Goal: Navigation & Orientation: Understand site structure

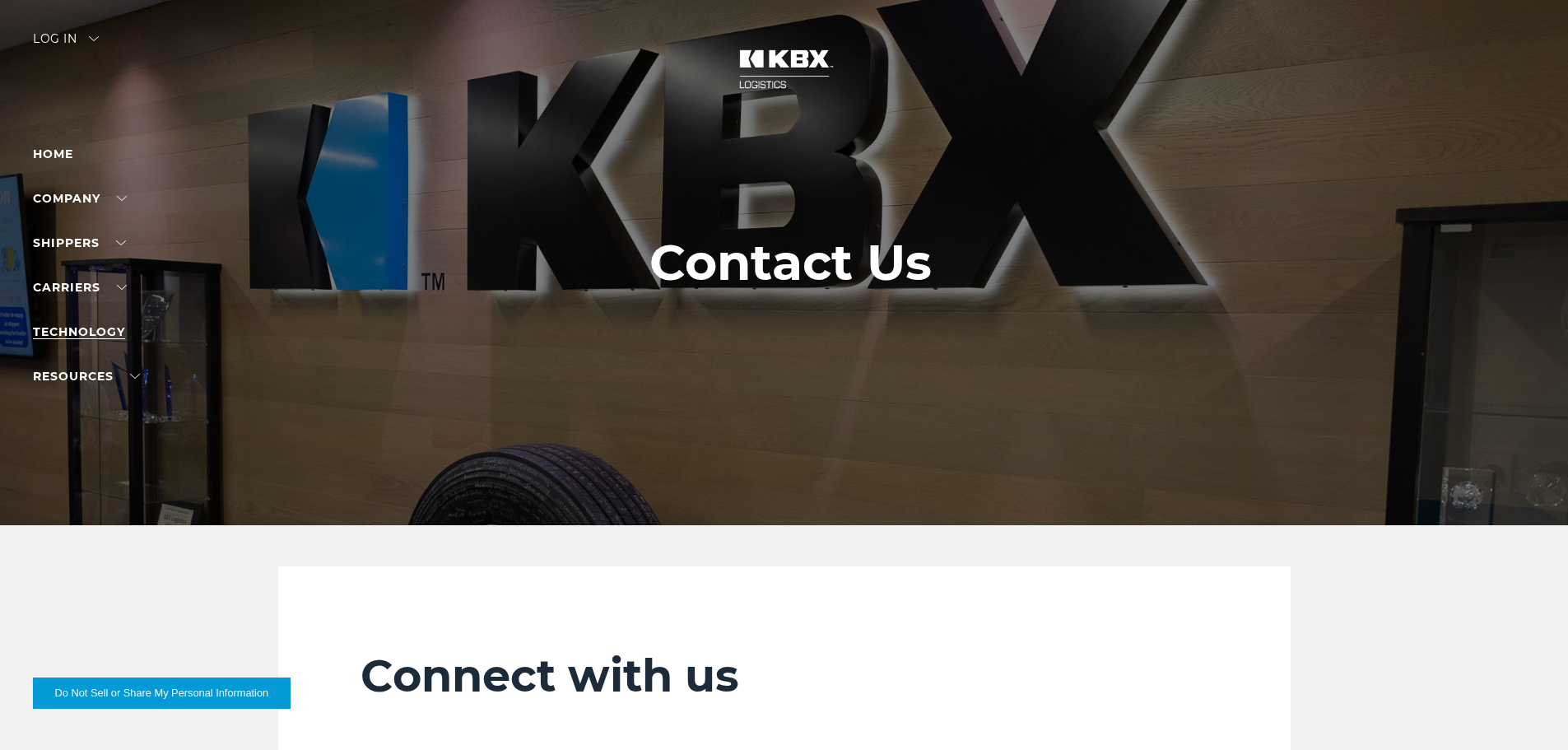
click at [97, 336] on link "Technology" at bounding box center [78, 331] width 92 height 15
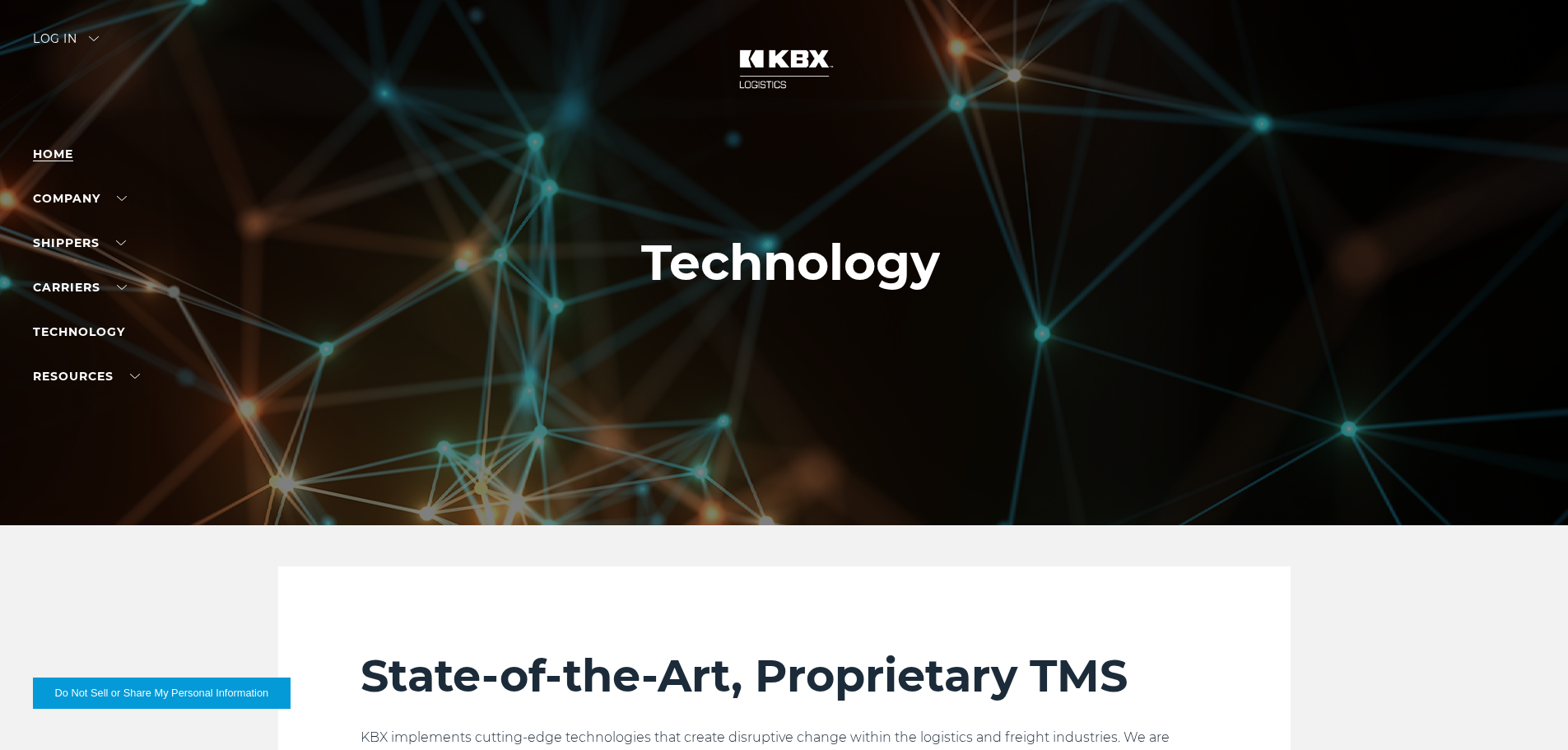
click at [52, 154] on link "Home" at bounding box center [52, 154] width 40 height 15
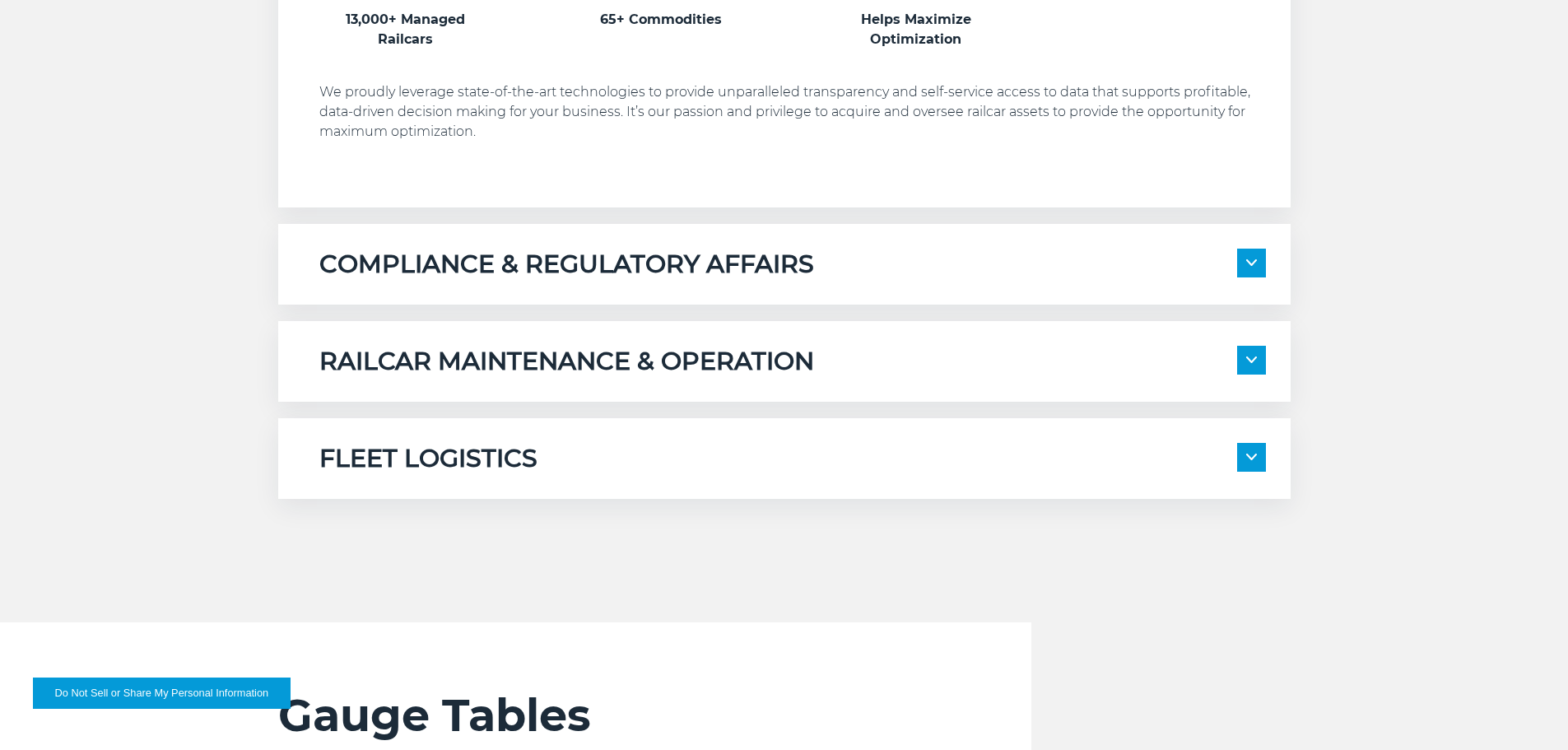
scroll to position [1235, 0]
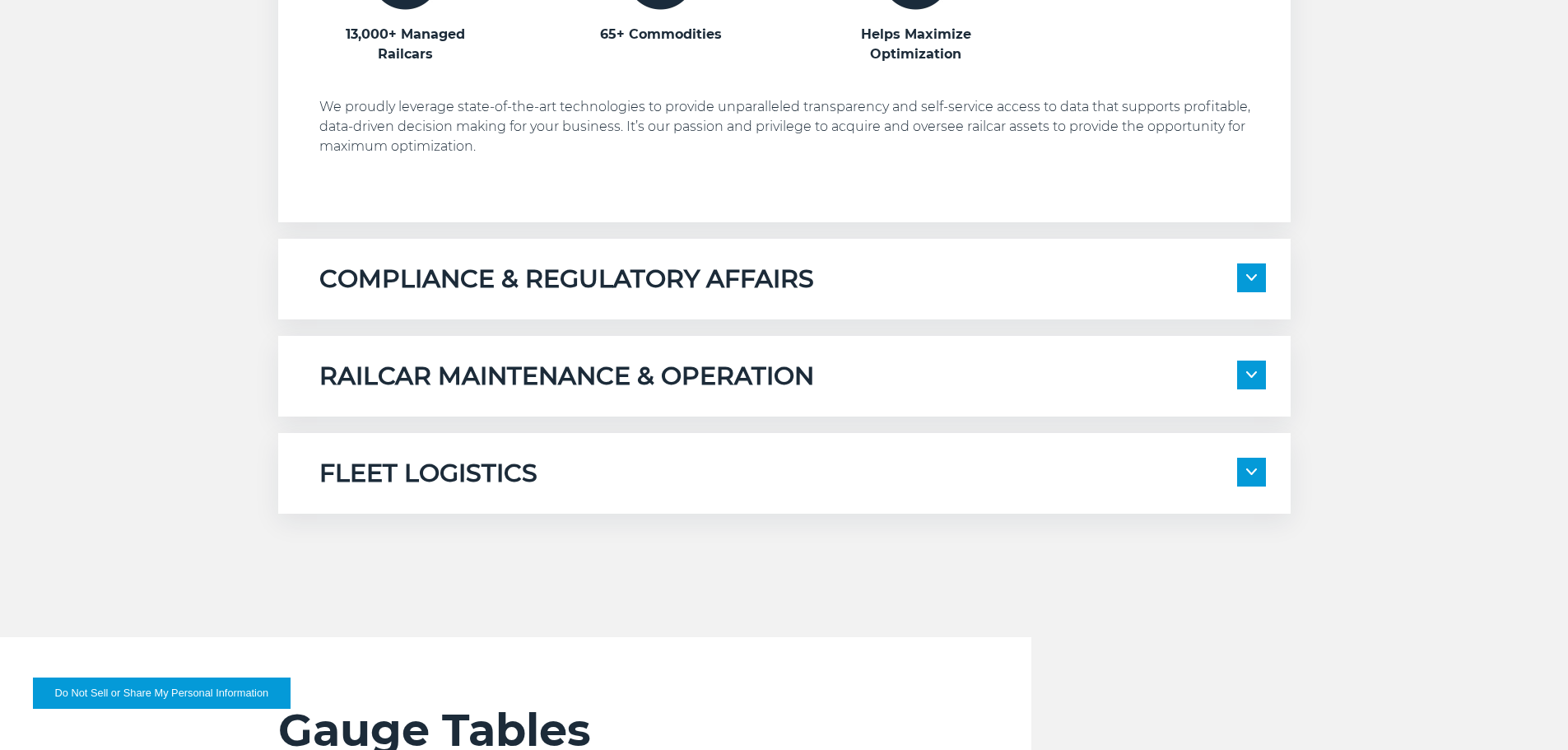
click at [1250, 473] on img at bounding box center [1251, 472] width 10 height 7
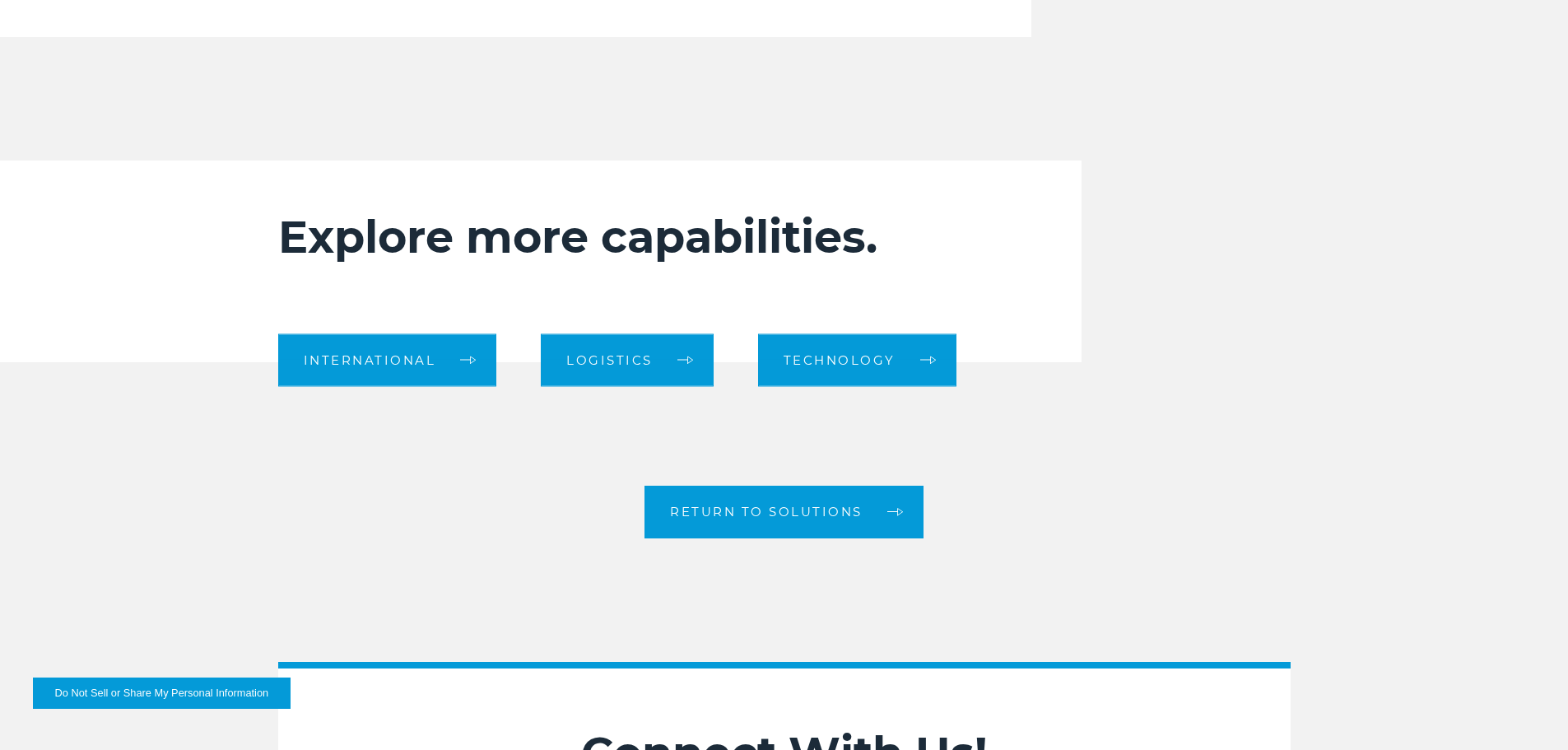
scroll to position [2492, 0]
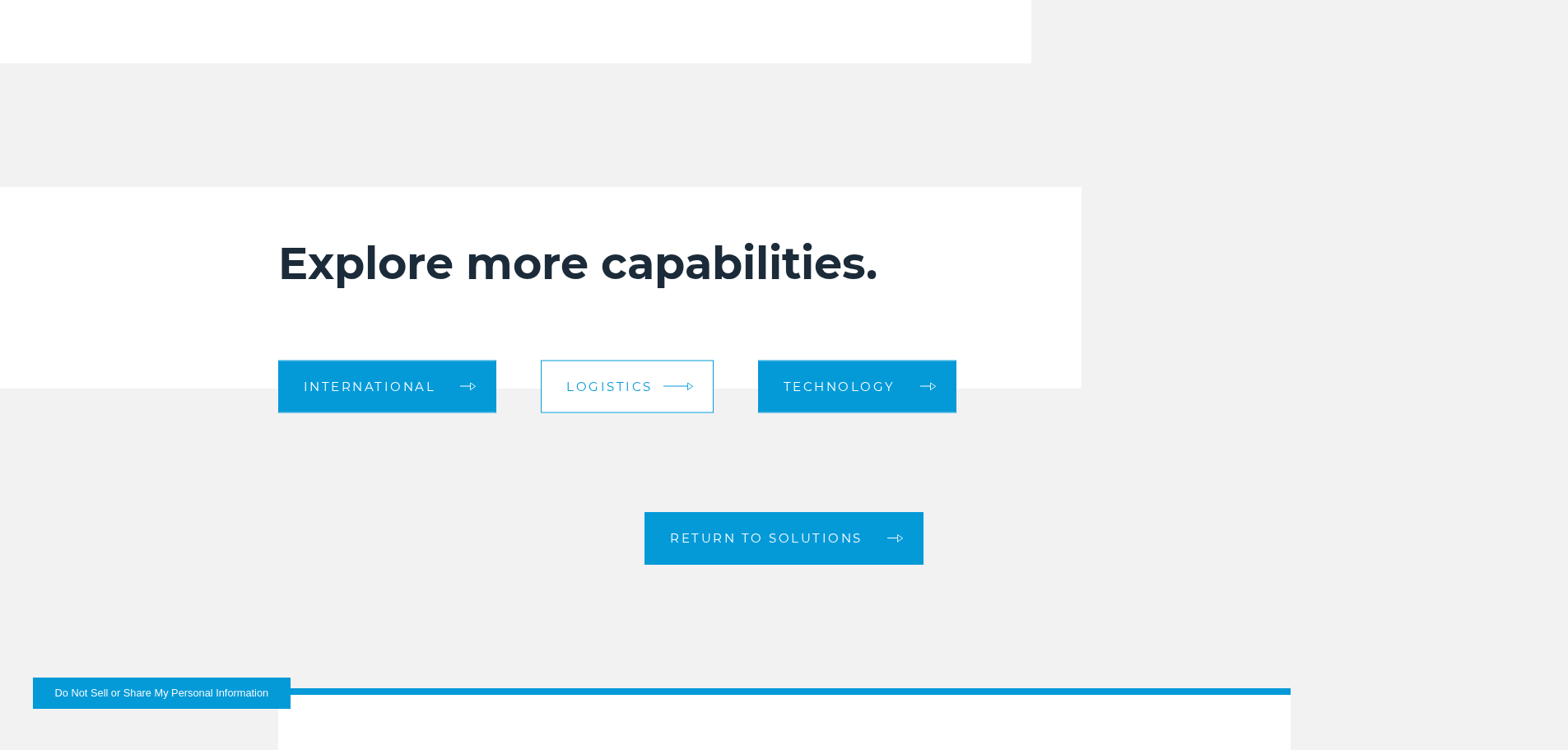
click at [606, 377] on link "Logistics" at bounding box center [627, 385] width 173 height 52
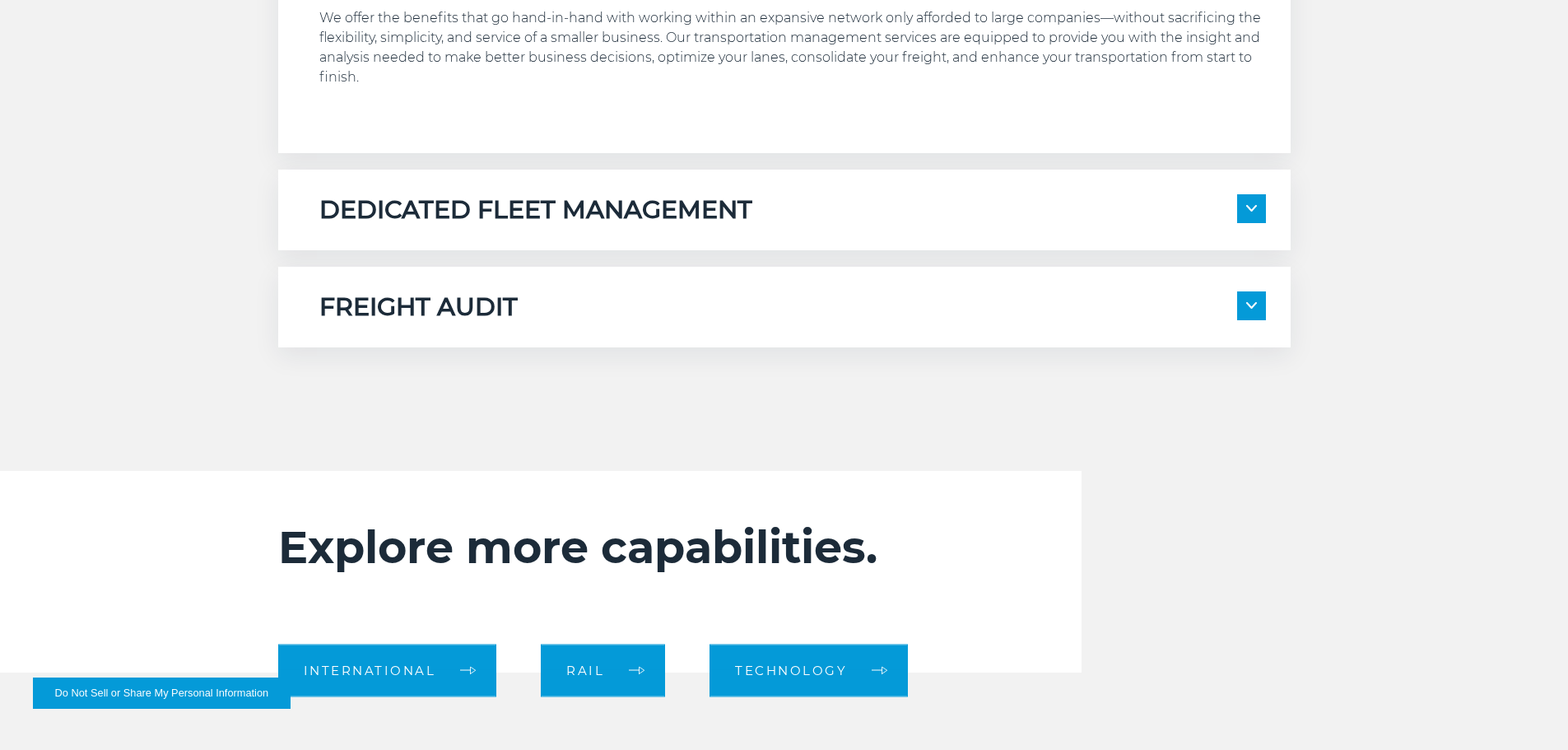
scroll to position [1235, 0]
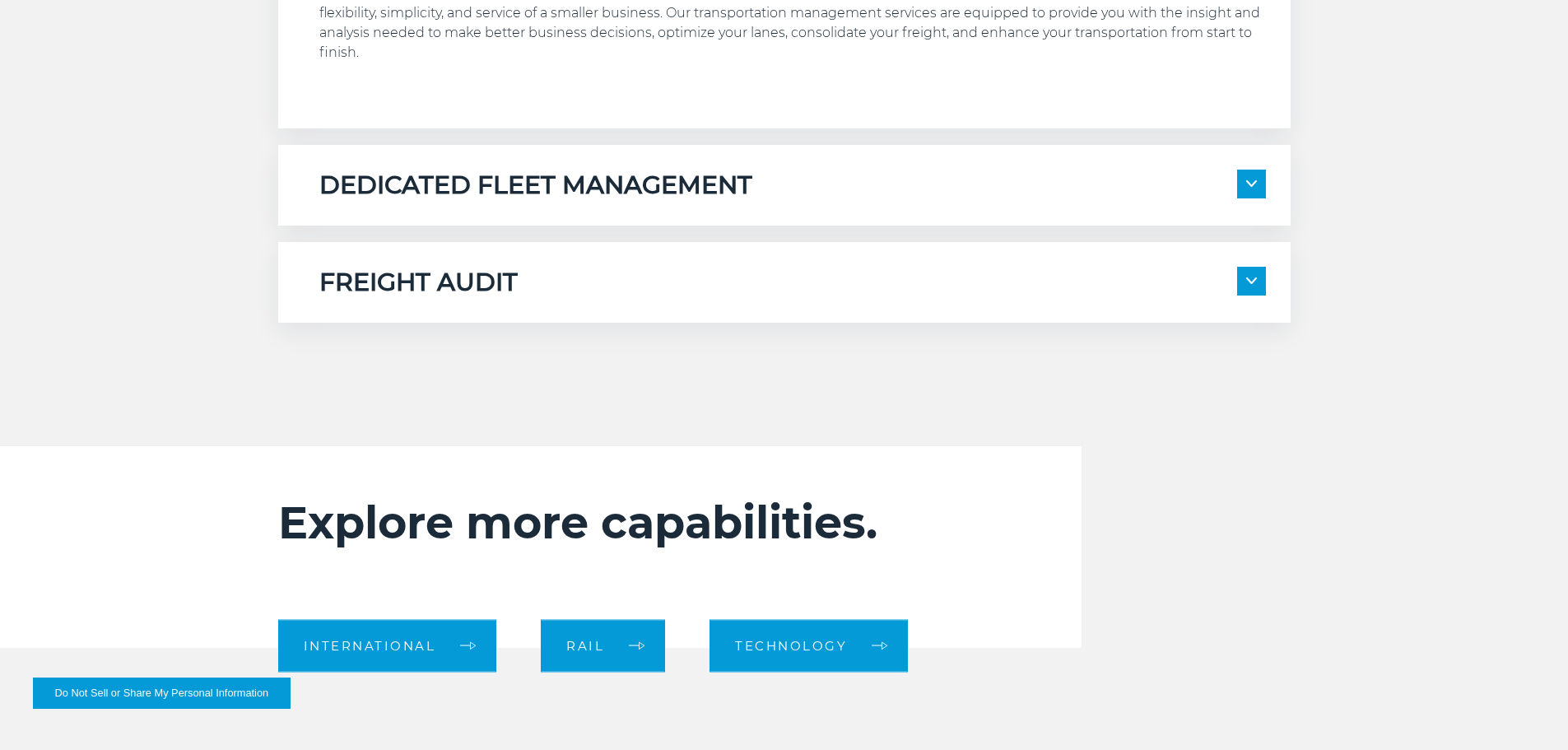
click at [1249, 283] on img at bounding box center [1251, 281] width 10 height 7
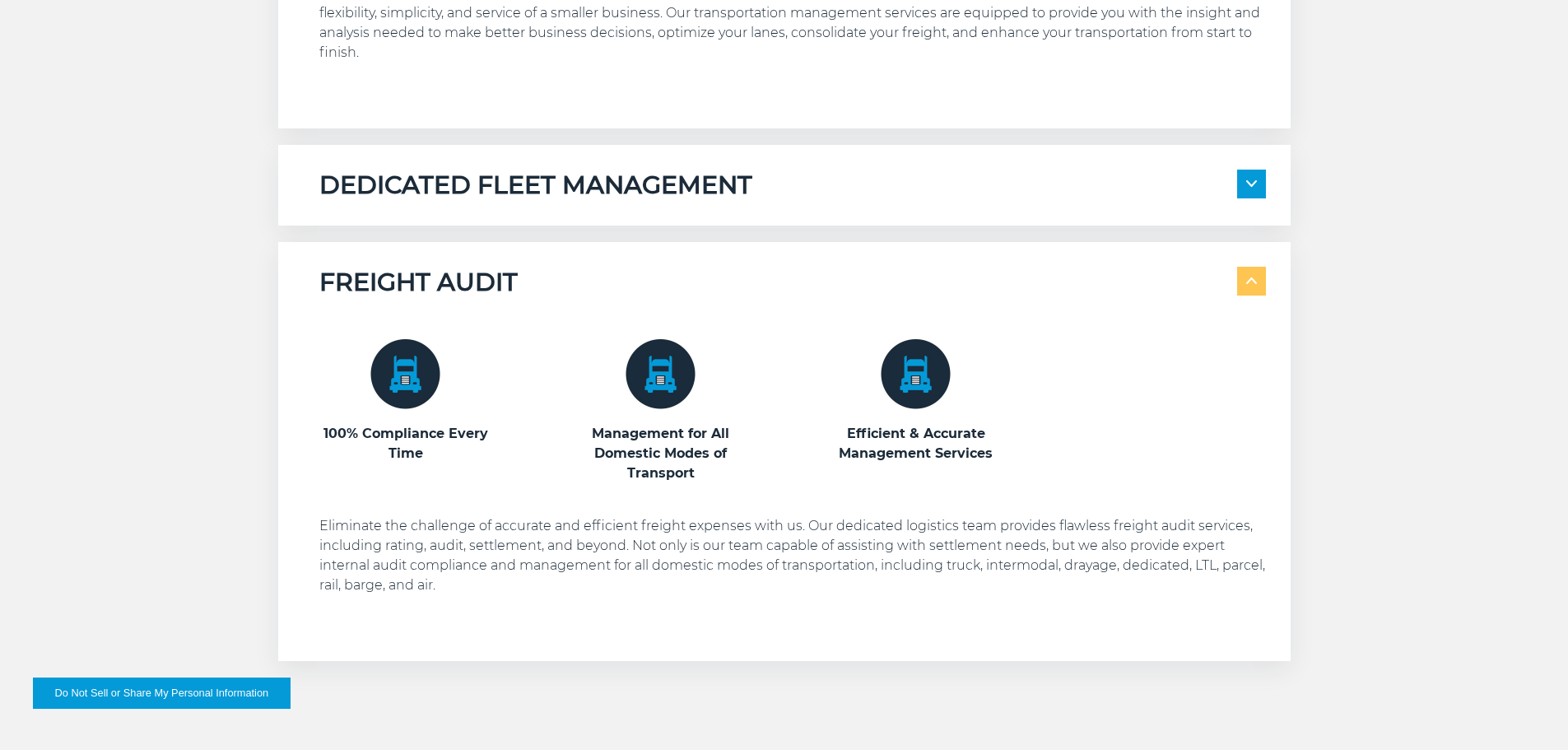
click at [1249, 283] on img at bounding box center [1251, 281] width 10 height 7
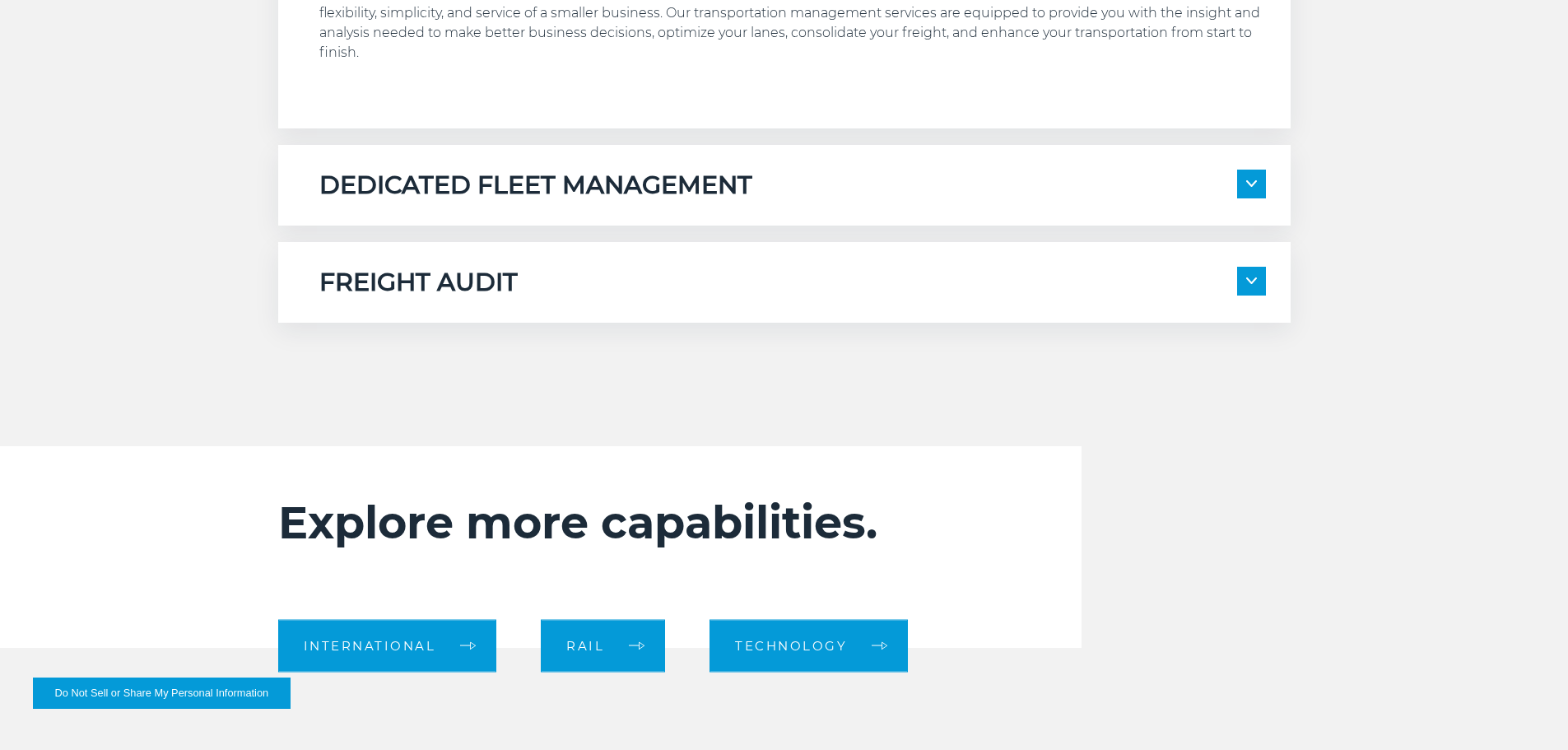
click at [1250, 172] on span at bounding box center [1251, 184] width 29 height 29
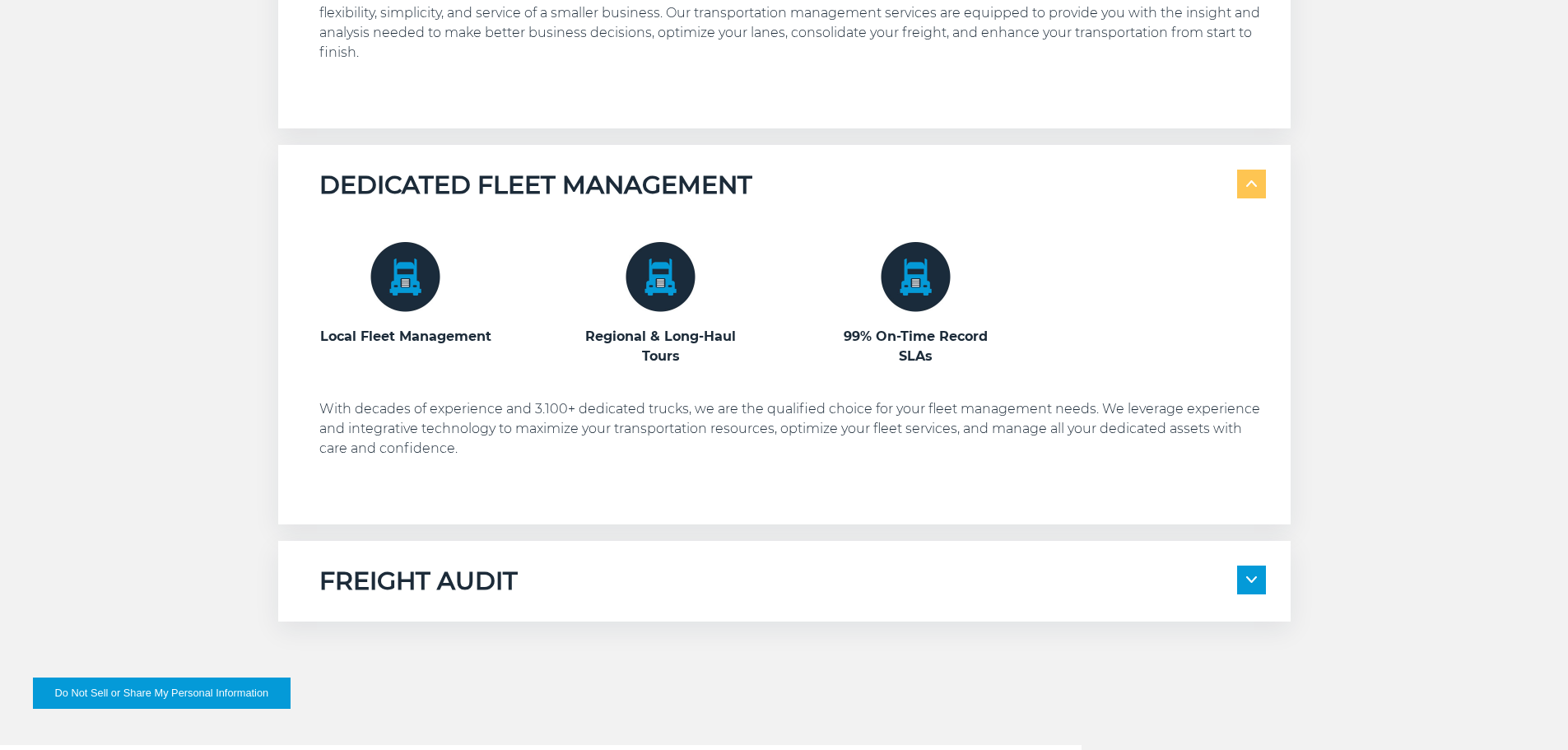
click at [1250, 172] on span at bounding box center [1251, 184] width 29 height 29
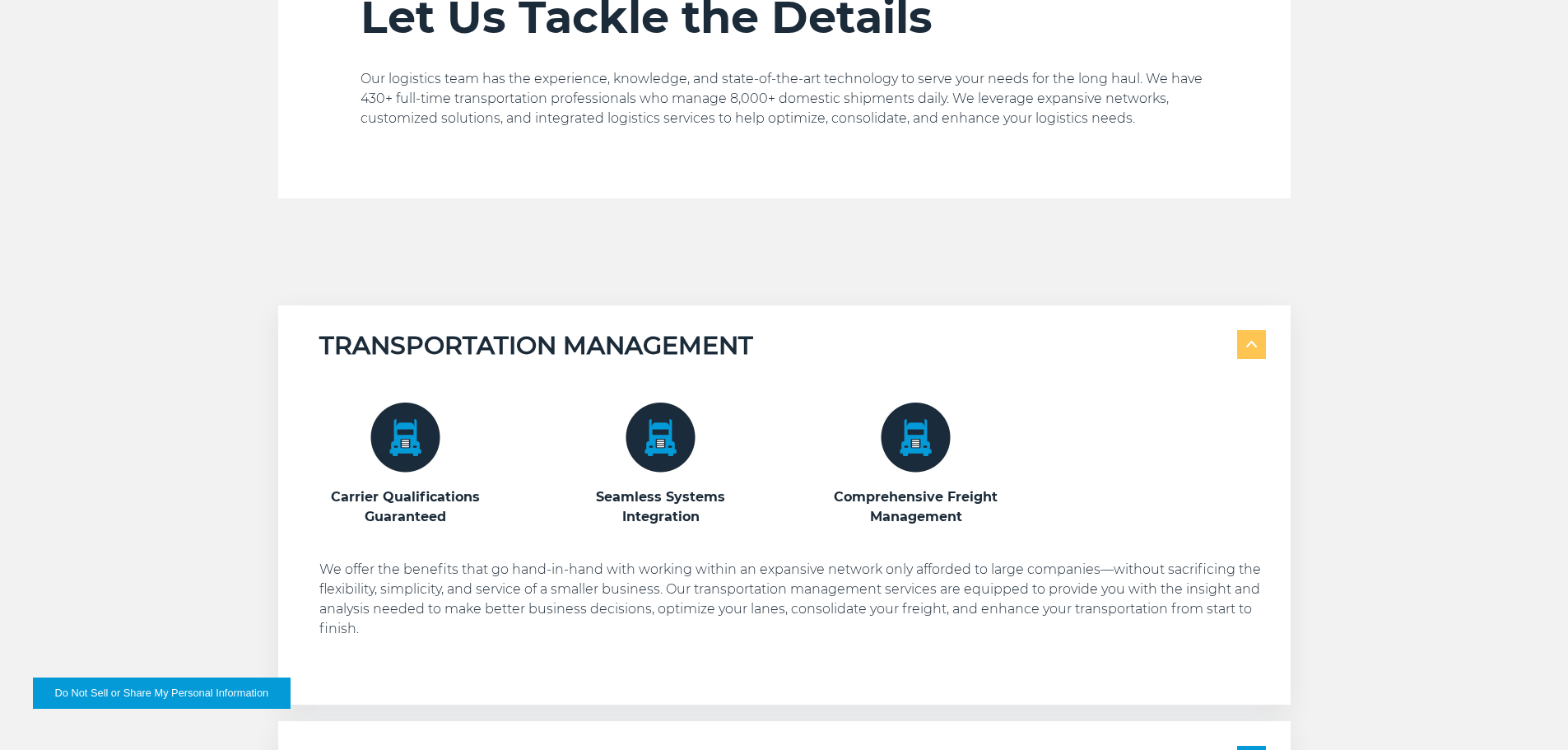
scroll to position [0, 0]
